Goal: Information Seeking & Learning: Learn about a topic

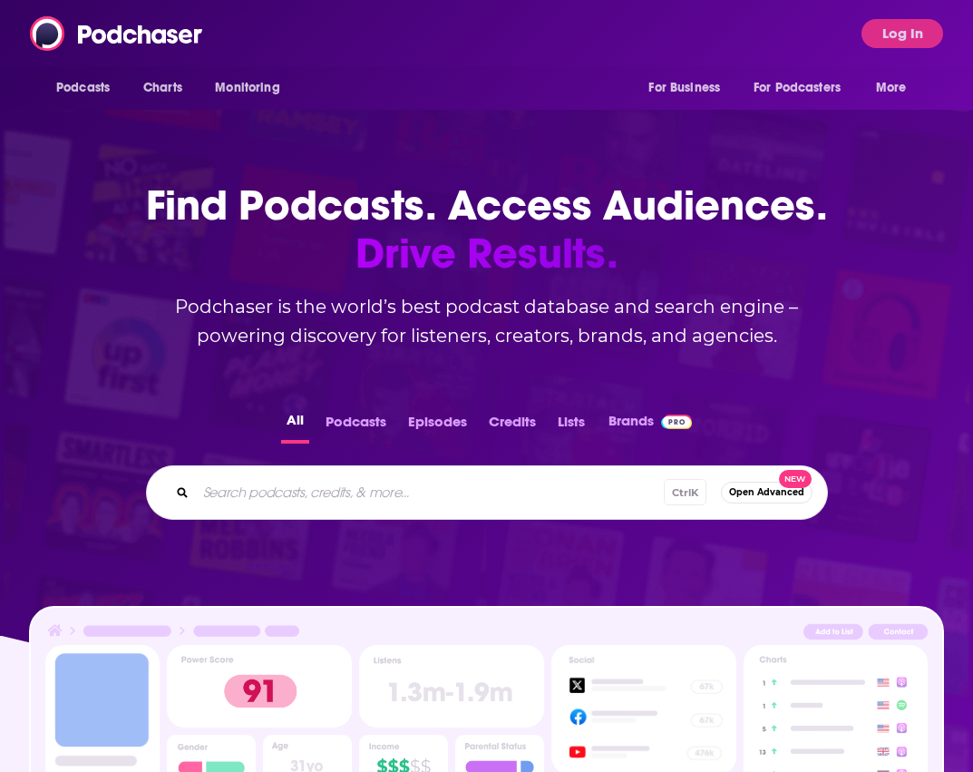
click at [289, 495] on input "Search podcasts, credits, & more..." at bounding box center [430, 492] width 468 height 29
type input "book lounge"
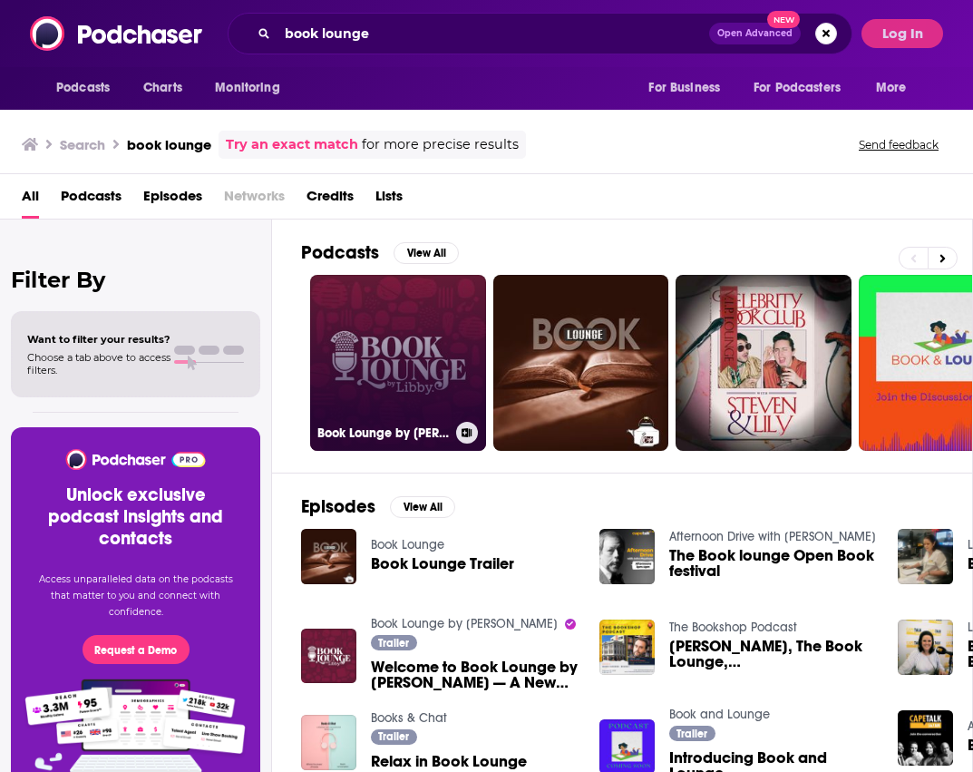
click at [426, 328] on link "Book Lounge by [PERSON_NAME]" at bounding box center [398, 363] width 176 height 176
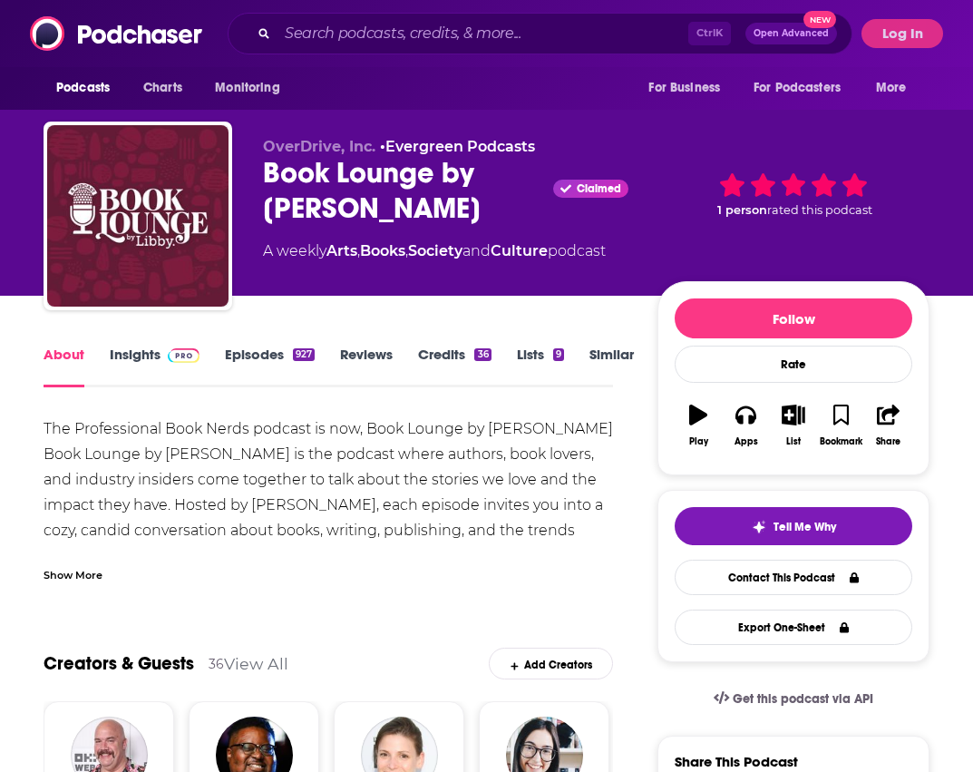
click at [144, 346] on link "Insights" at bounding box center [155, 367] width 90 height 42
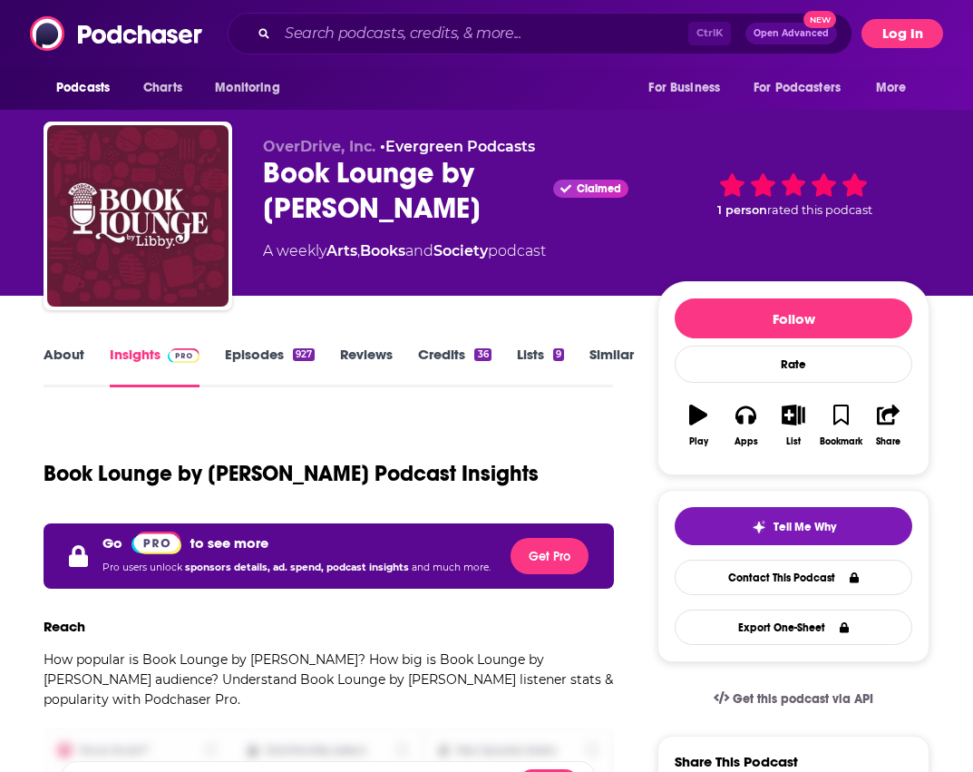
click at [894, 34] on button "Log In" at bounding box center [903, 33] width 82 height 29
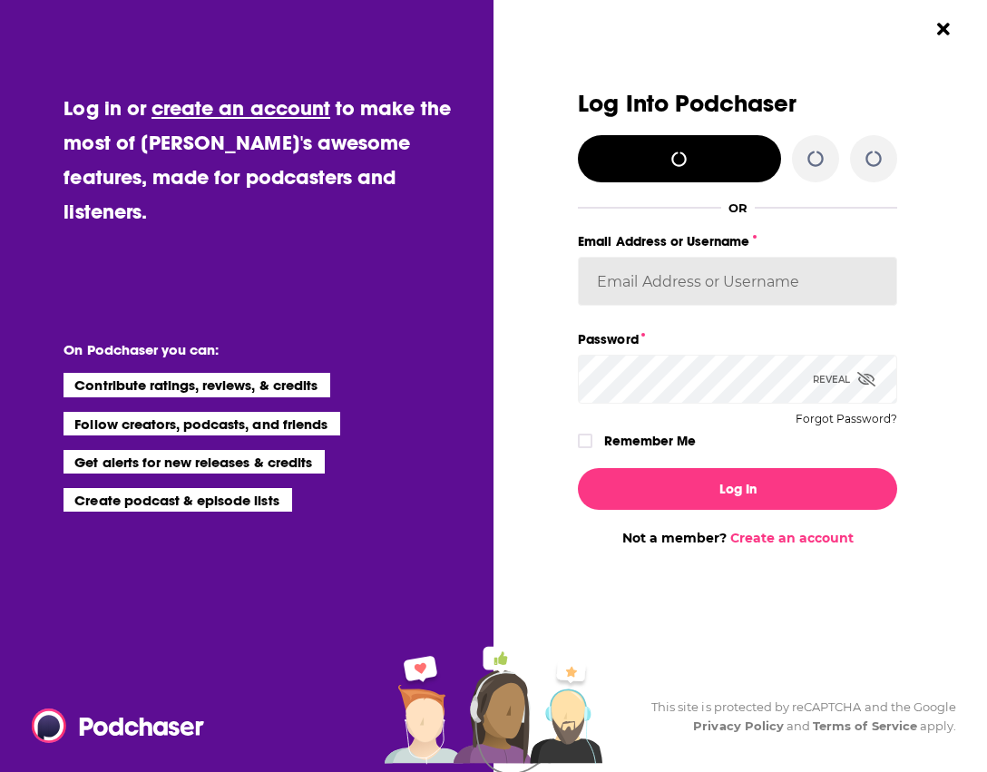
type input "eringalloway"
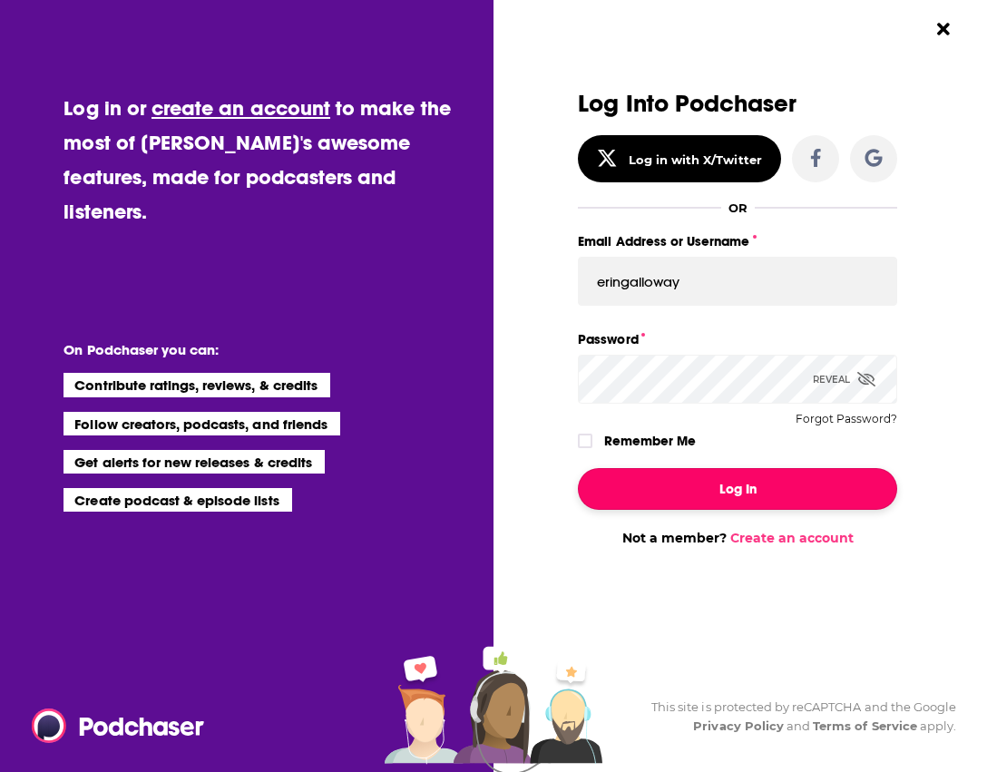
click at [719, 486] on button "Log In" at bounding box center [737, 489] width 319 height 42
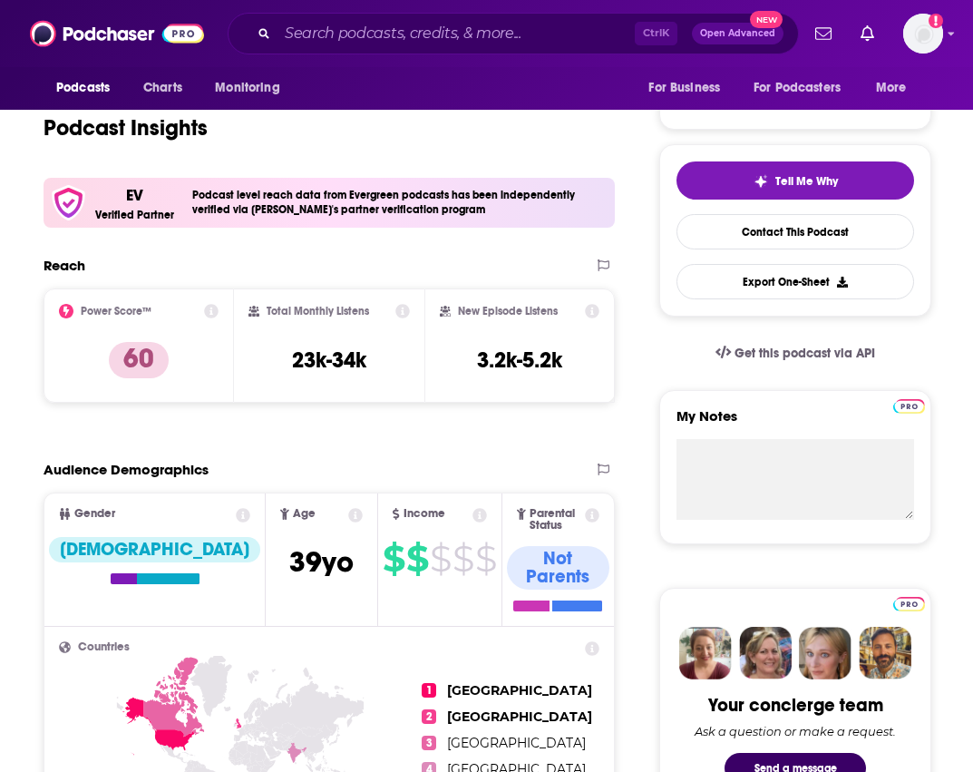
scroll to position [363, 0]
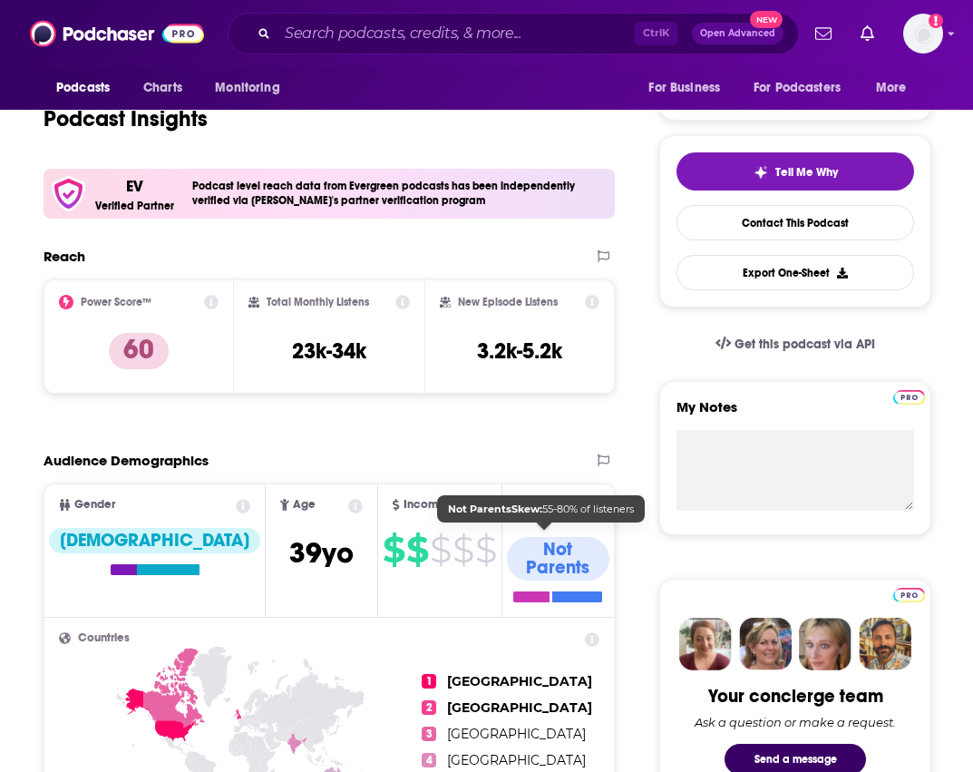
scroll to position [0, 0]
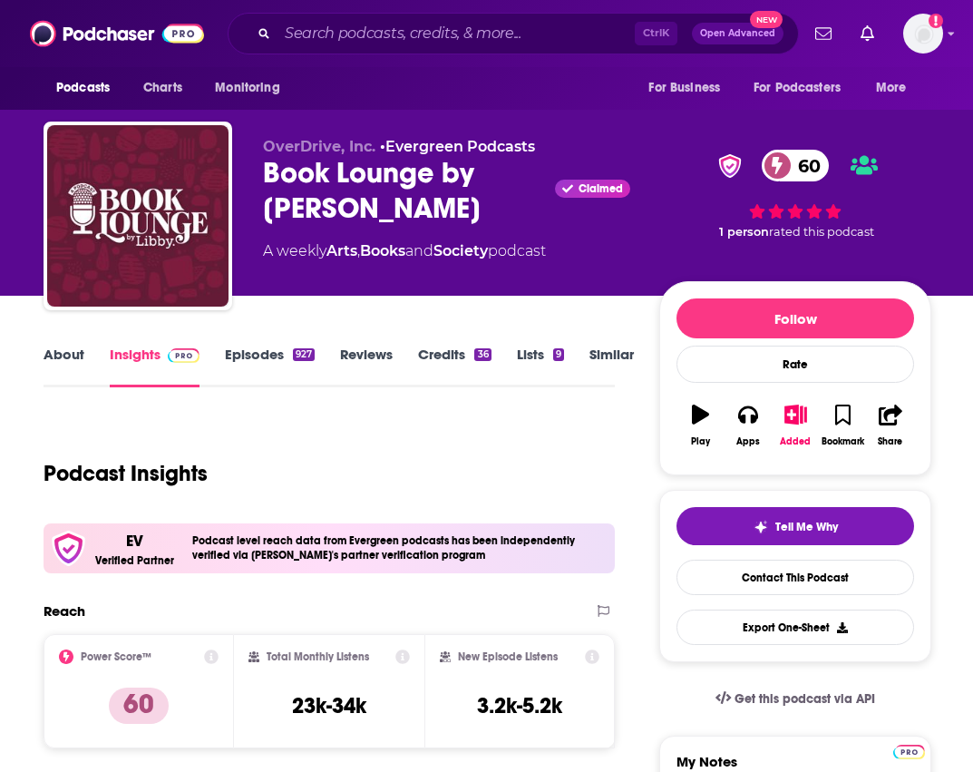
click at [68, 358] on link "About" at bounding box center [64, 367] width 41 height 42
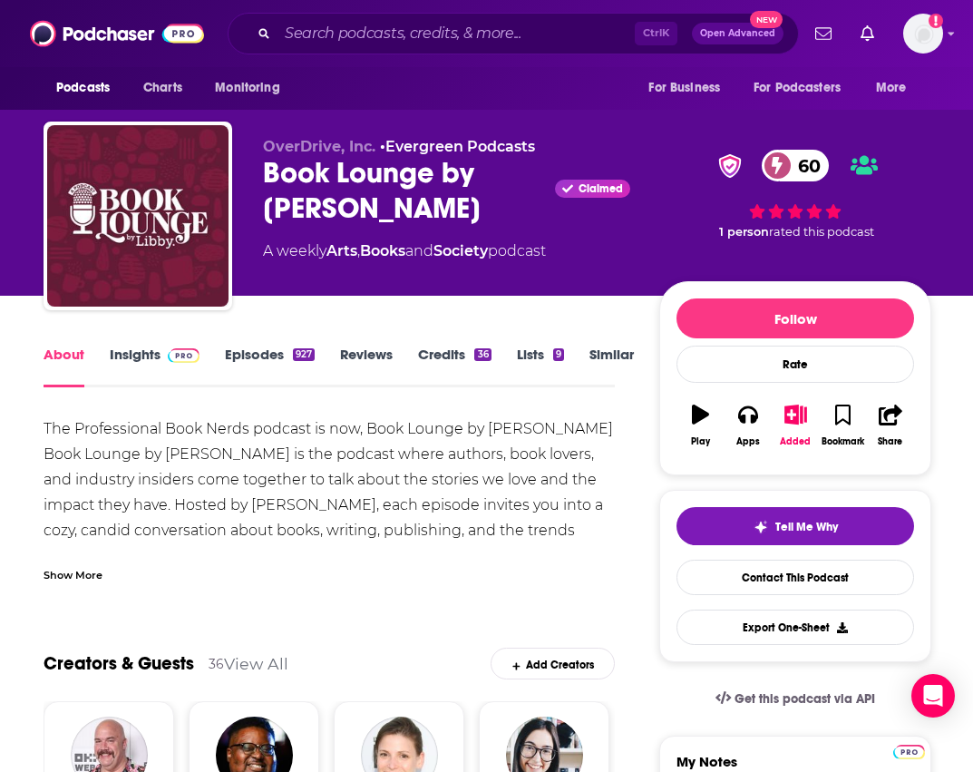
click at [586, 515] on div "The Professional Book Nerds podcast is now, Book Lounge by [PERSON_NAME] Book L…" at bounding box center [330, 594] width 572 height 356
click at [404, 24] on input "Search podcasts, credits, & more..." at bounding box center [456, 33] width 357 height 29
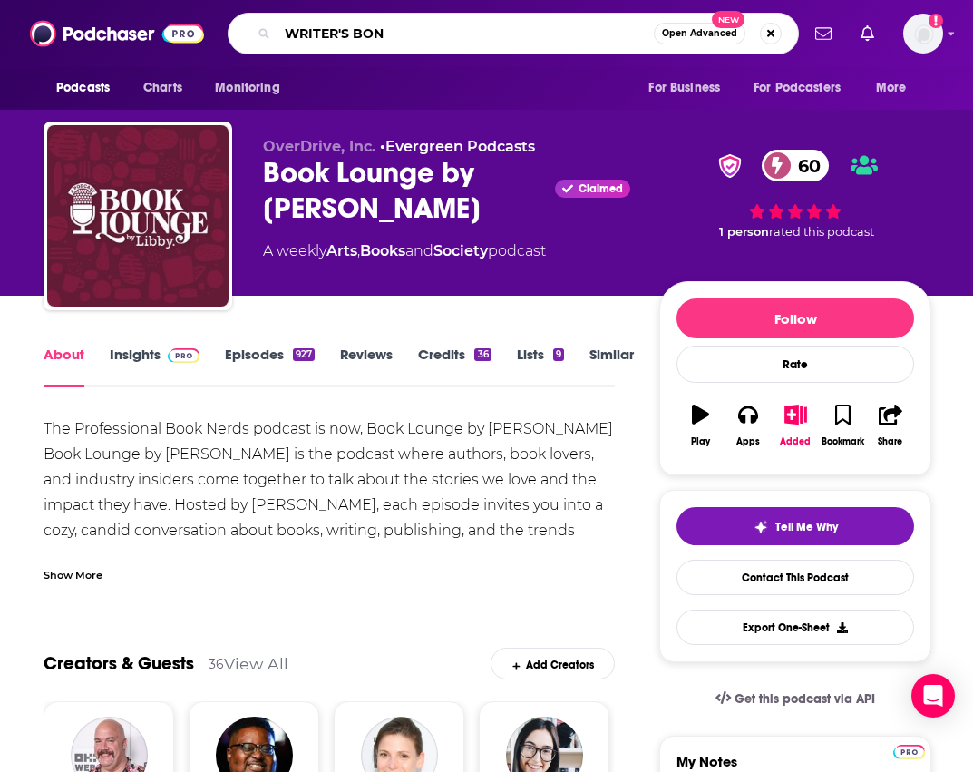
type input "WRITER'S BONE"
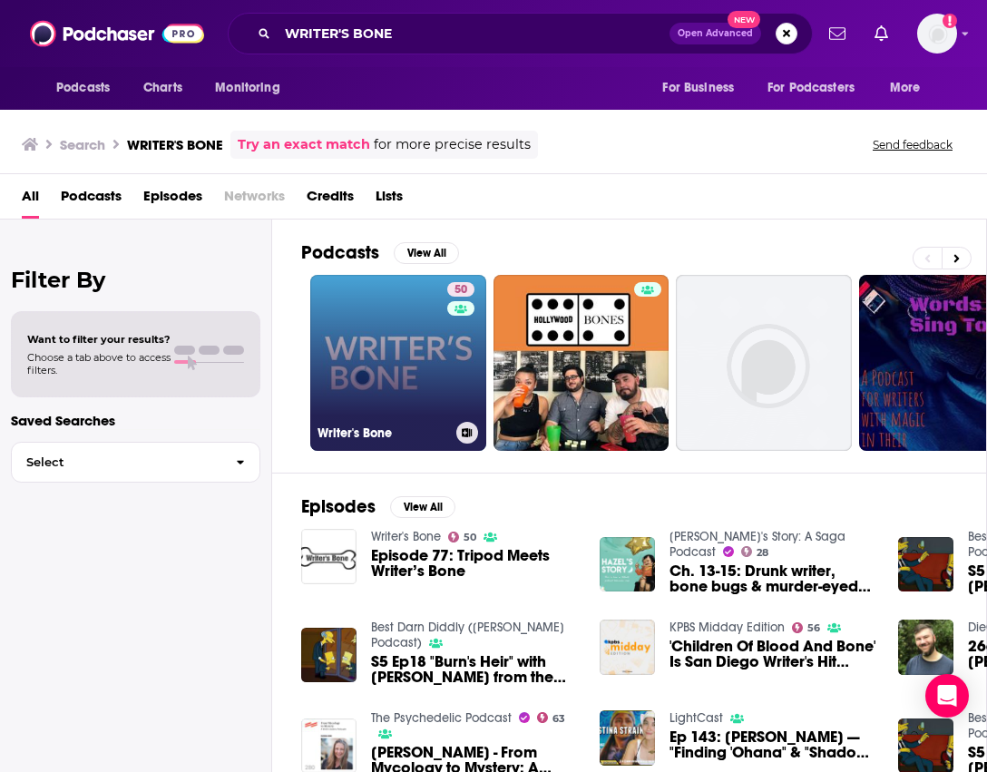
click at [394, 337] on link "50 Writer's Bone" at bounding box center [398, 363] width 176 height 176
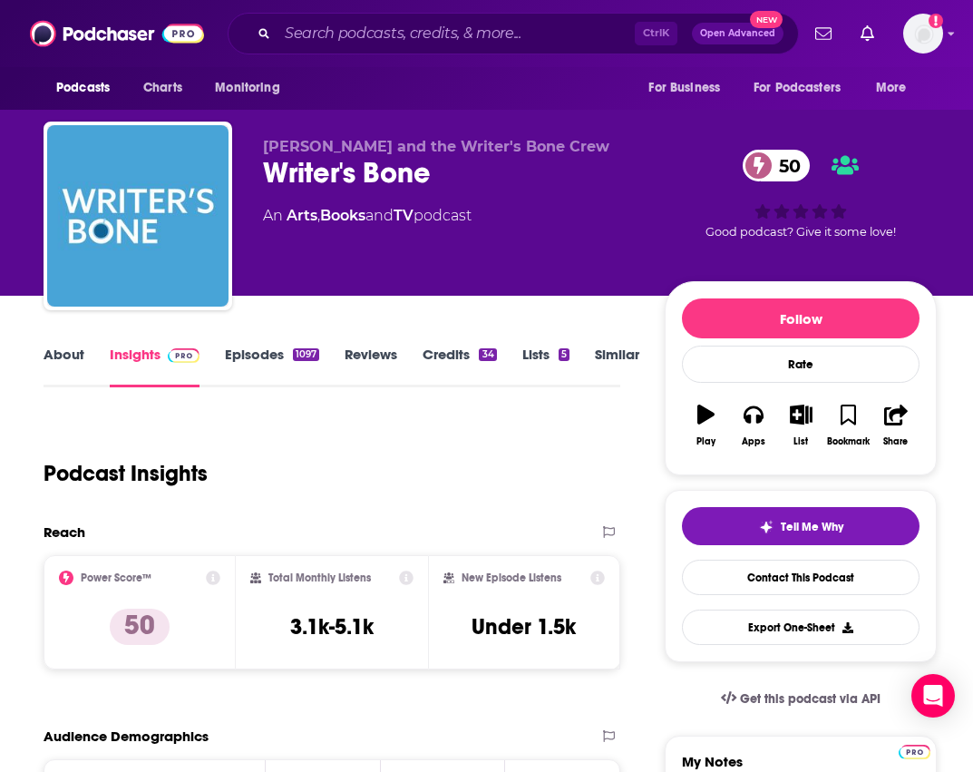
click at [72, 365] on link "About" at bounding box center [64, 367] width 41 height 42
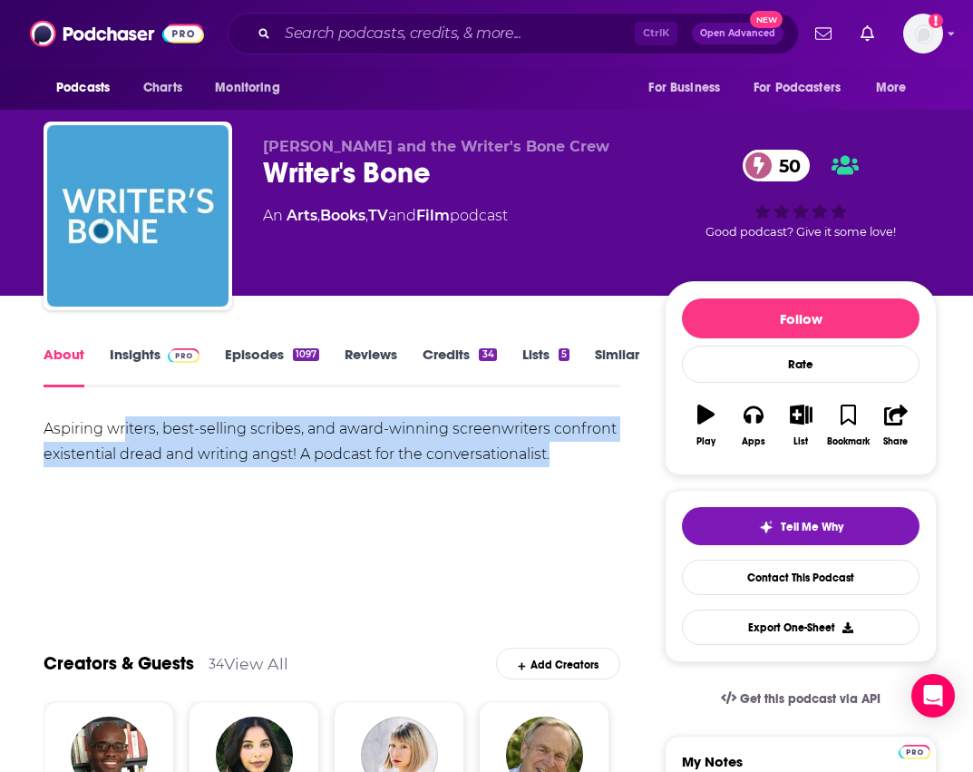
drag, startPoint x: 132, startPoint y: 423, endPoint x: 592, endPoint y: 458, distance: 462.2
click at [592, 458] on div "Aspiring writers, best-selling scribes, and award-winning screenwriters confron…" at bounding box center [332, 441] width 577 height 51
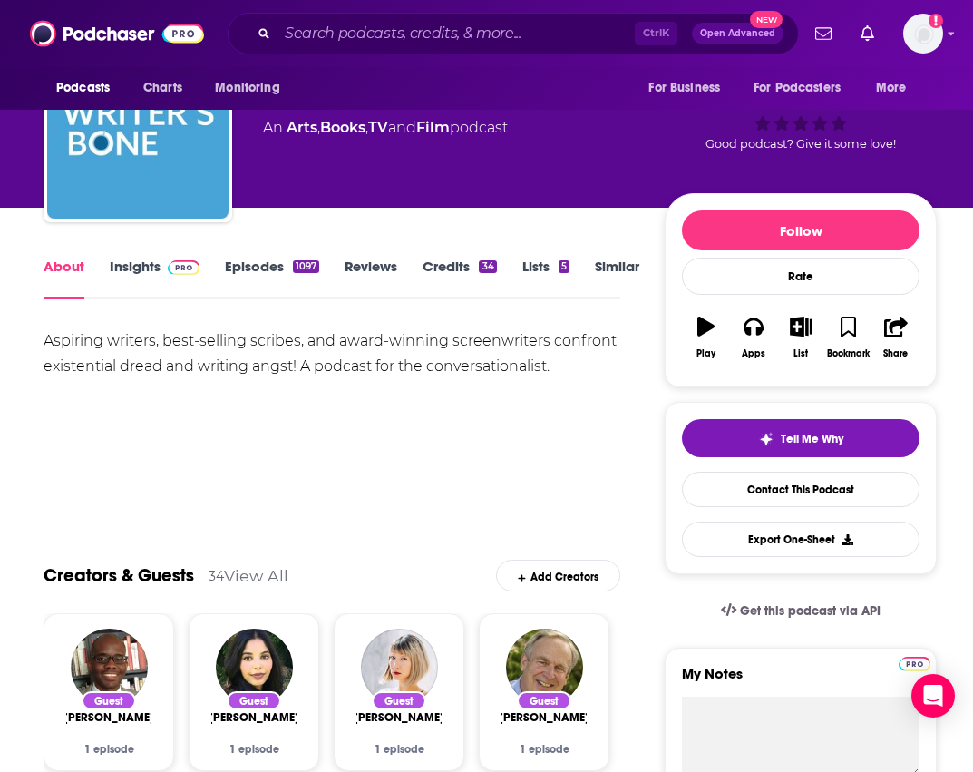
scroll to position [181, 0]
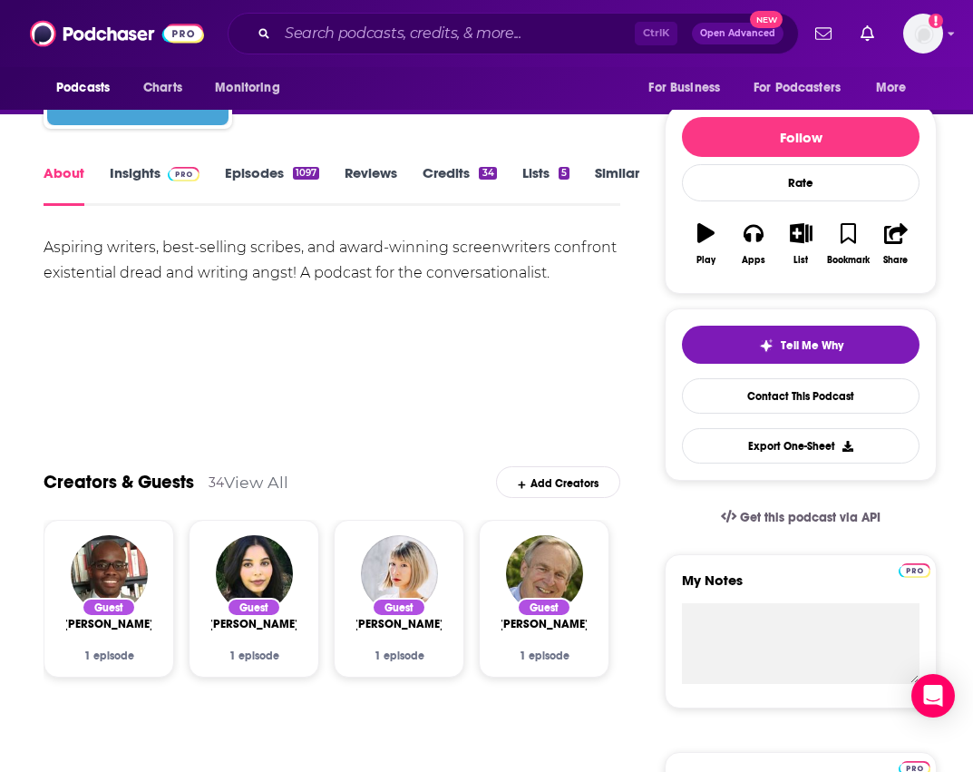
click at [229, 478] on link "View All" at bounding box center [256, 482] width 64 height 19
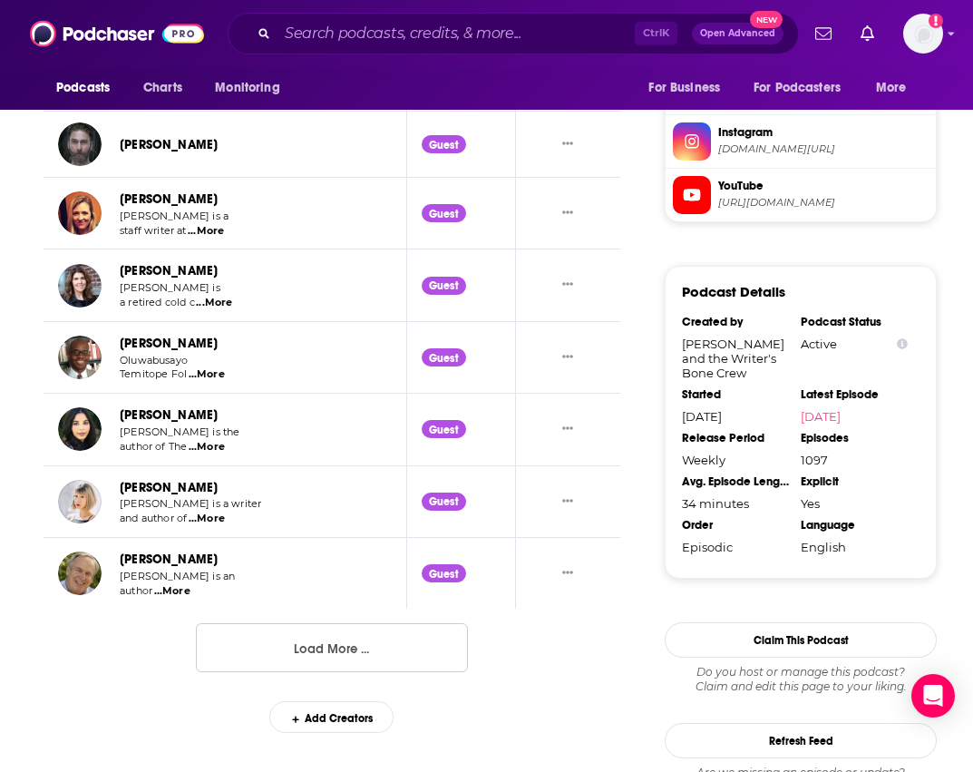
scroll to position [1929, 0]
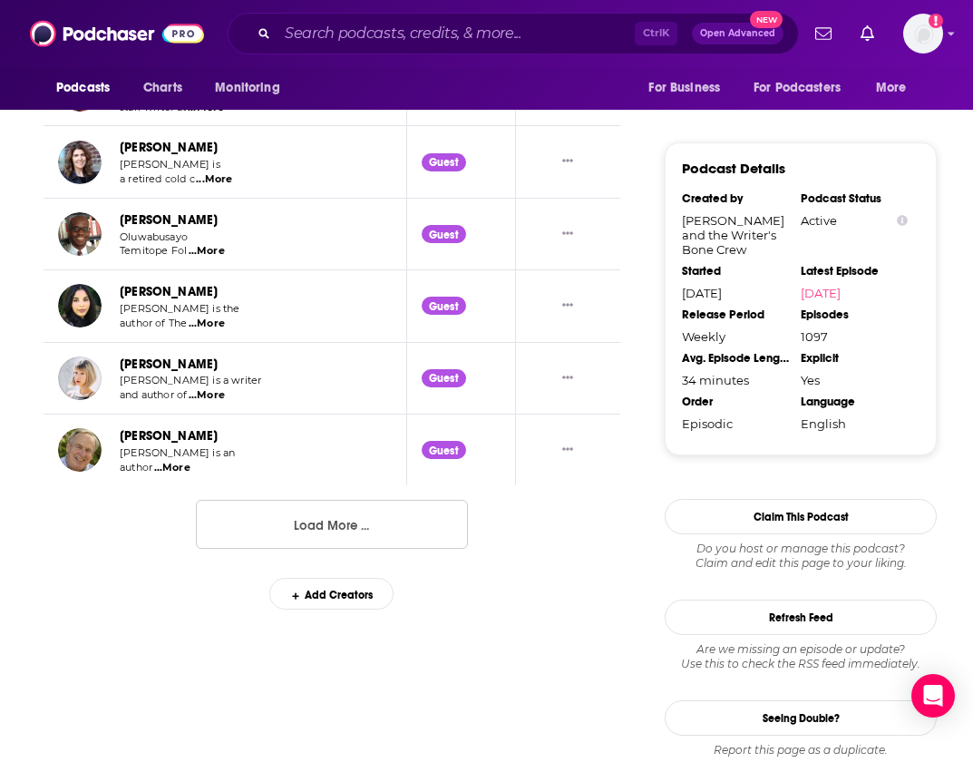
click at [352, 539] on button "Load More ..." at bounding box center [332, 524] width 272 height 49
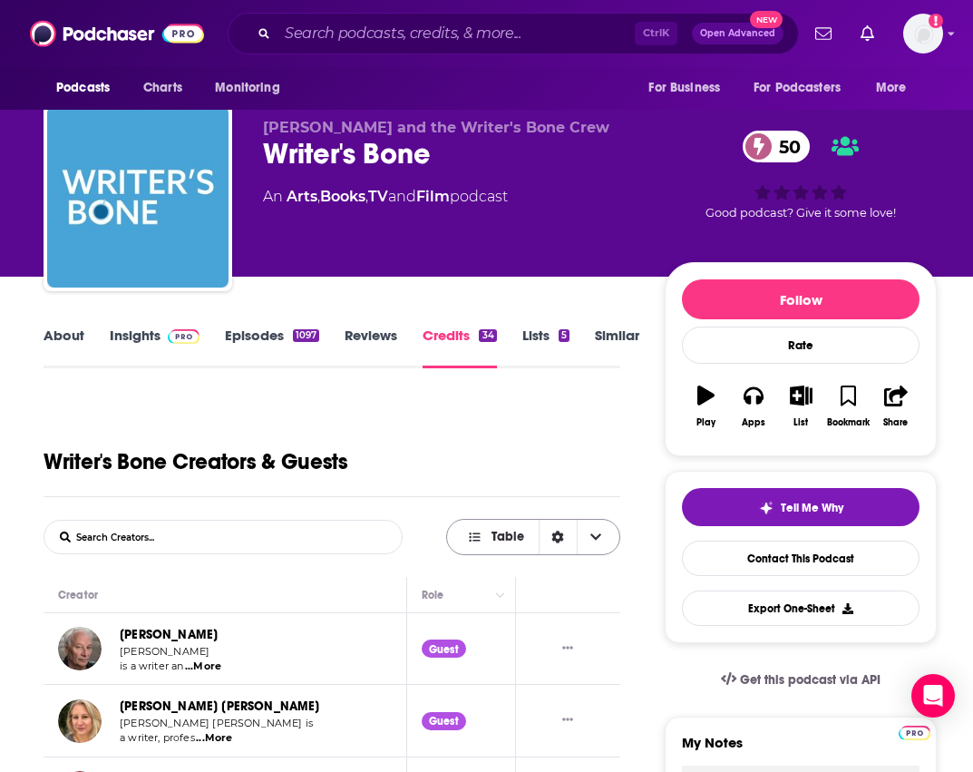
scroll to position [0, 0]
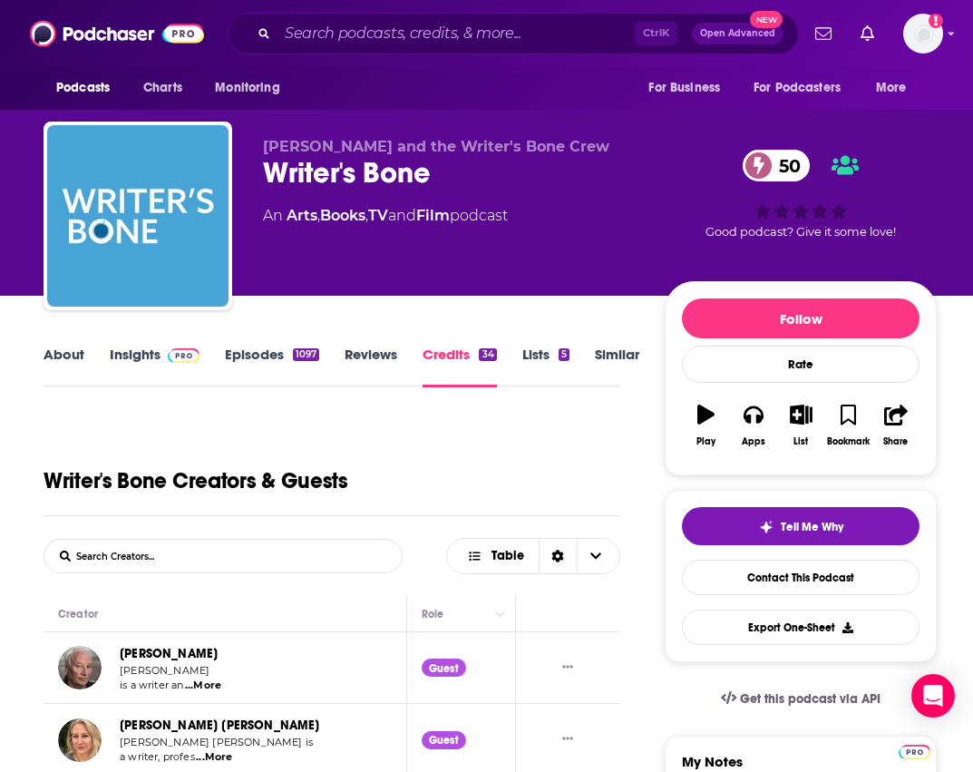
click at [266, 347] on link "Episodes 1097" at bounding box center [272, 367] width 94 height 42
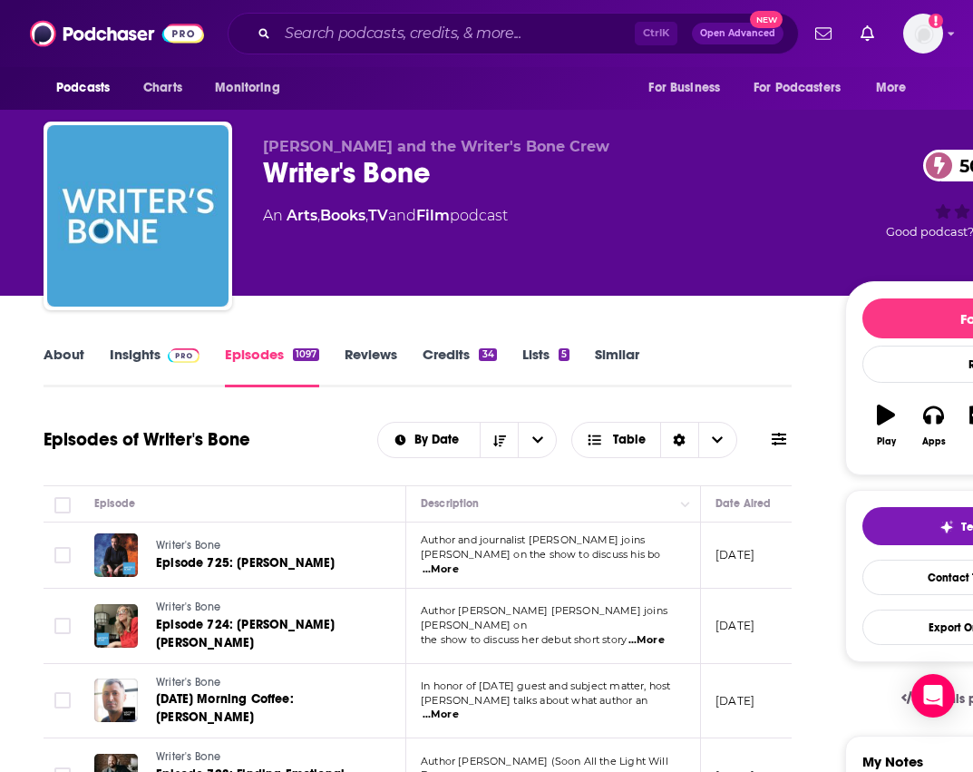
click at [464, 353] on link "Credits 34" at bounding box center [459, 367] width 73 height 42
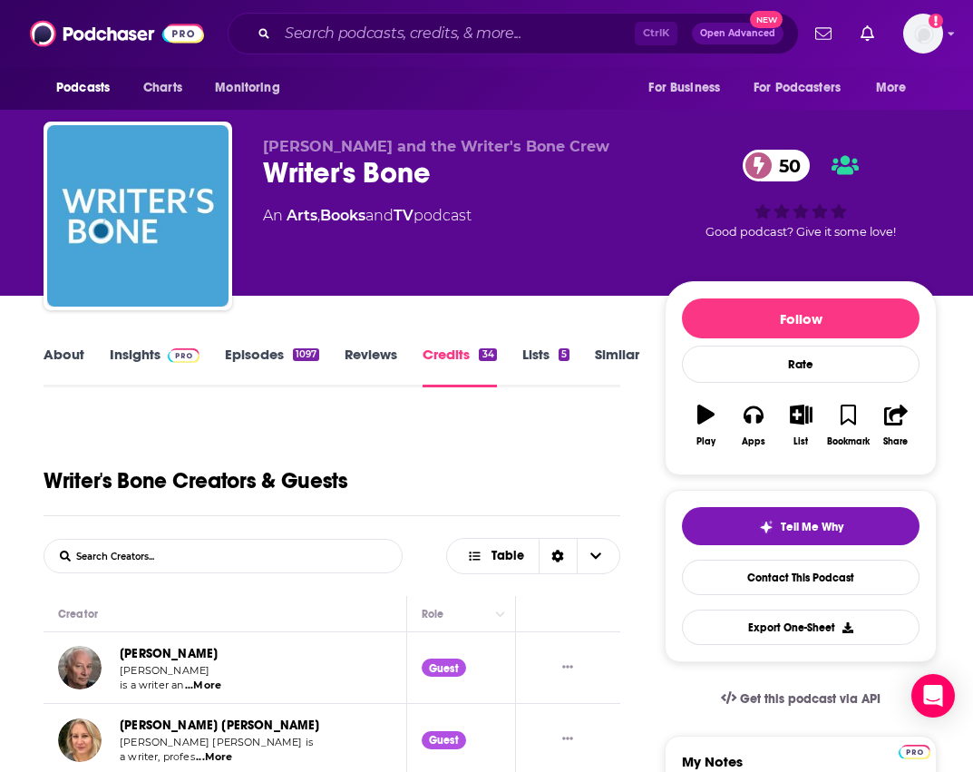
click at [273, 357] on link "Episodes 1097" at bounding box center [272, 367] width 94 height 42
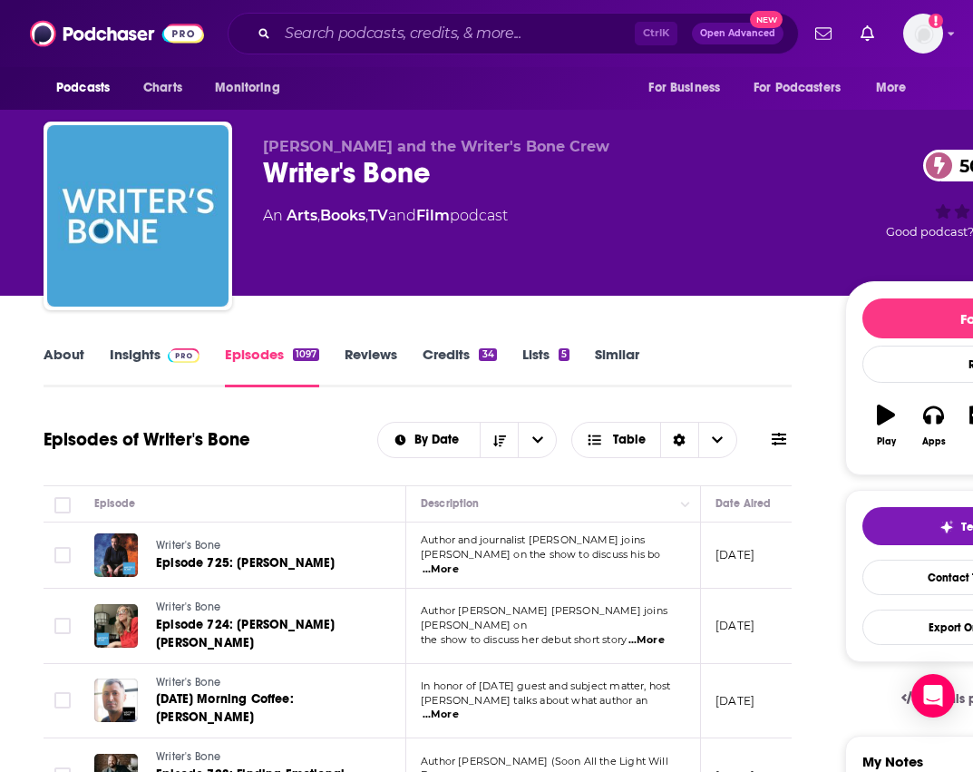
click at [151, 354] on link "Insights" at bounding box center [155, 367] width 90 height 42
